Goal: Answer question/provide support: Check status

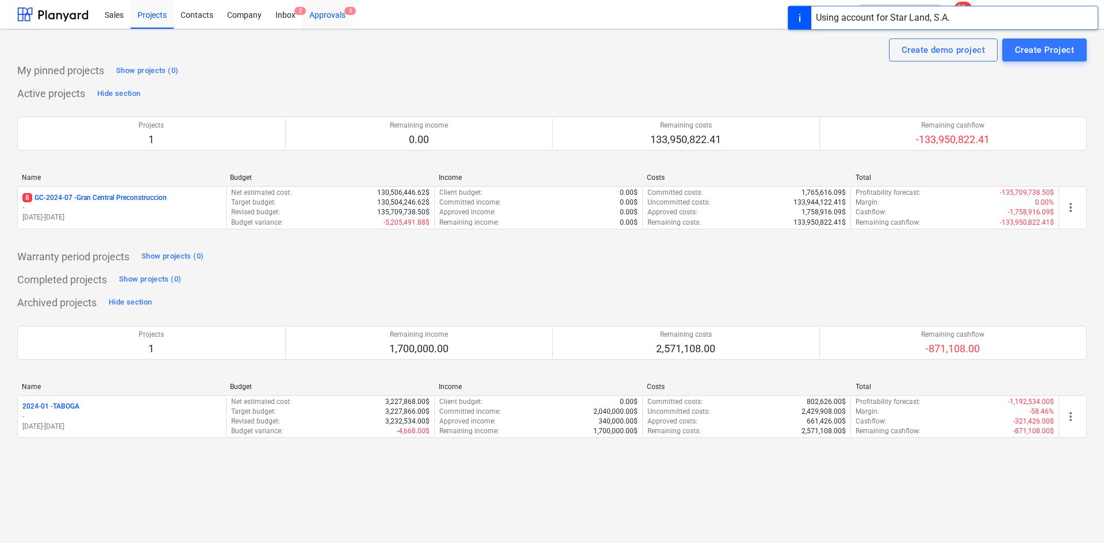
click at [326, 18] on div "Approvals 3" at bounding box center [327, 13] width 50 height 29
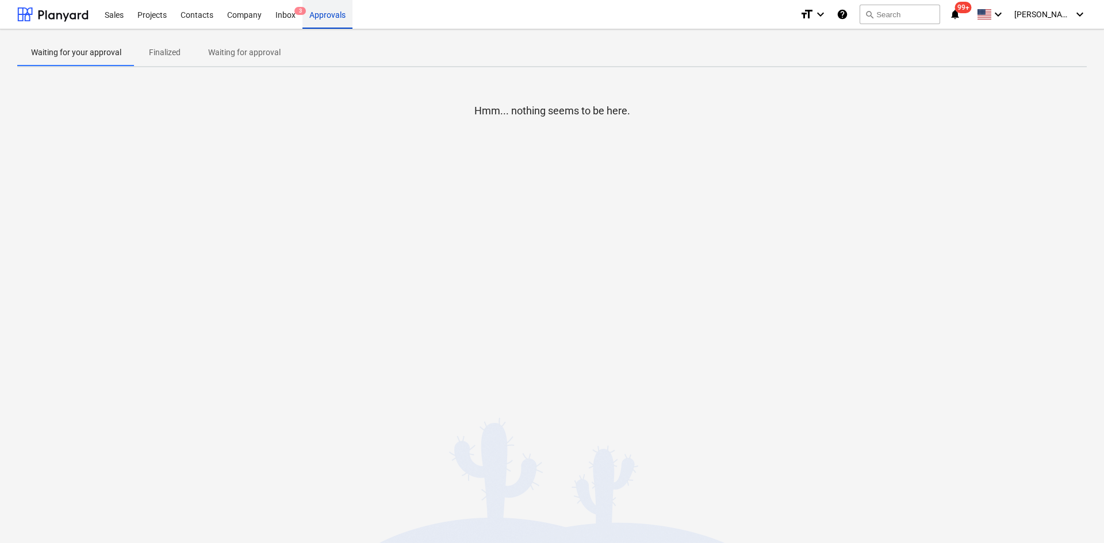
click at [328, 20] on div "Approvals" at bounding box center [327, 13] width 50 height 29
click at [1051, 32] on div "Waiting for your approval Finalized Waiting for approval Hmm... nothing seems t…" at bounding box center [552, 286] width 1104 height 514
click at [1054, 25] on div "[PERSON_NAME] keyboard_arrow_down" at bounding box center [1050, 14] width 72 height 29
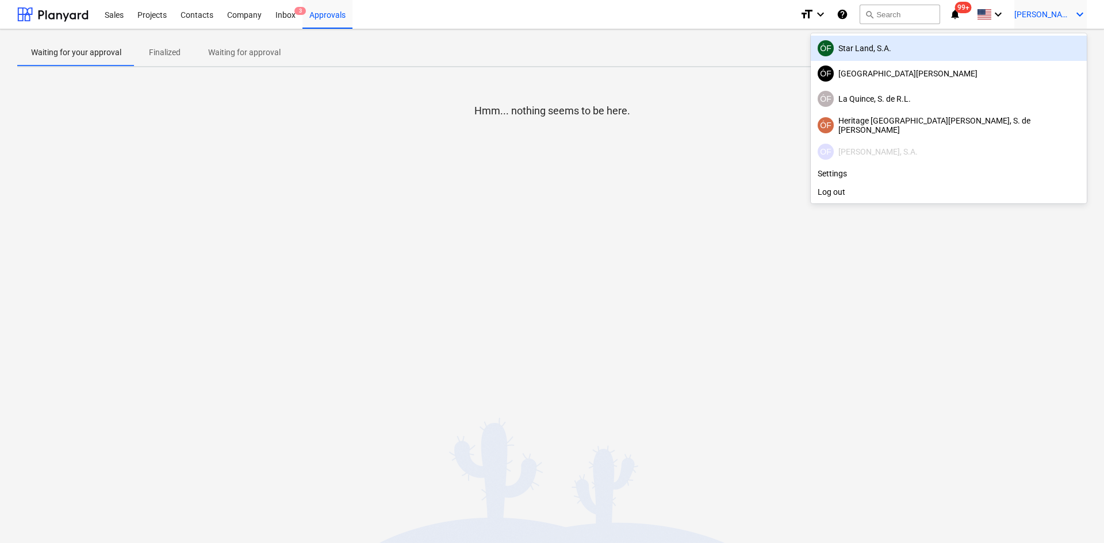
click at [1022, 55] on div "ÓF Star Land, S.A." at bounding box center [949, 48] width 262 height 16
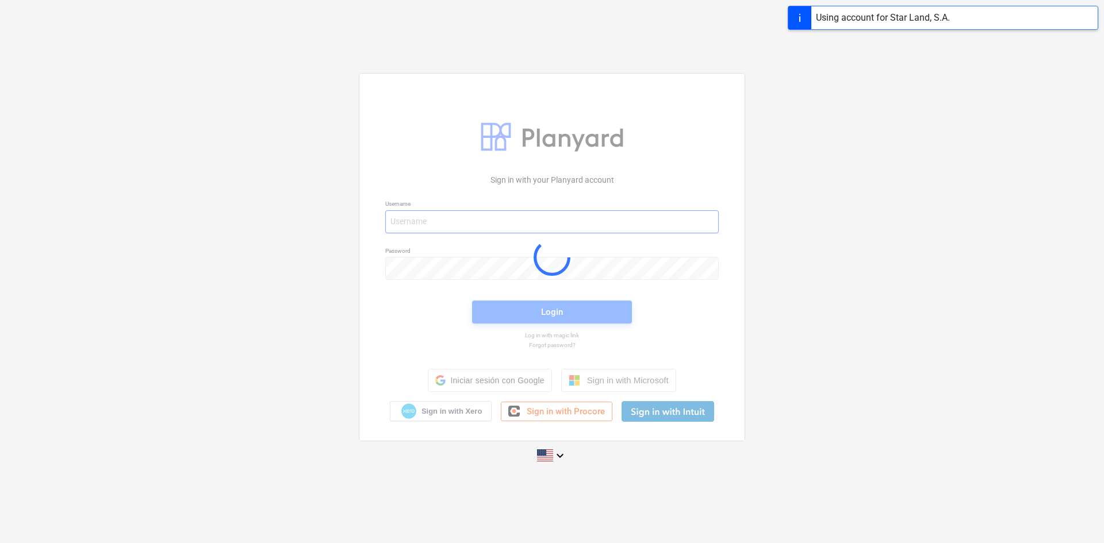
type input "[EMAIL_ADDRESS][DOMAIN_NAME]"
